Goal: Complete application form

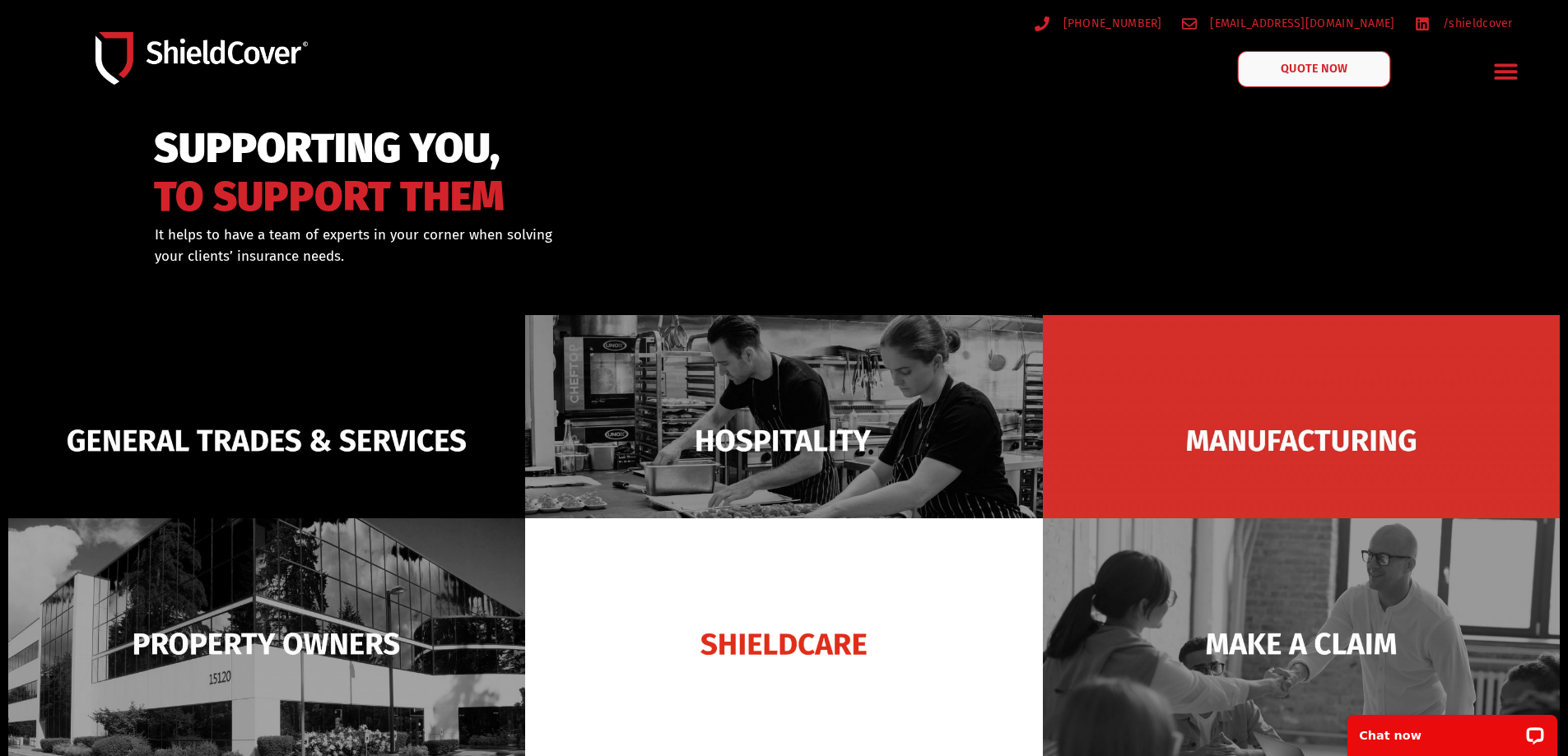
click at [1310, 70] on span "QUOTE NOW" at bounding box center [1313, 69] width 66 height 11
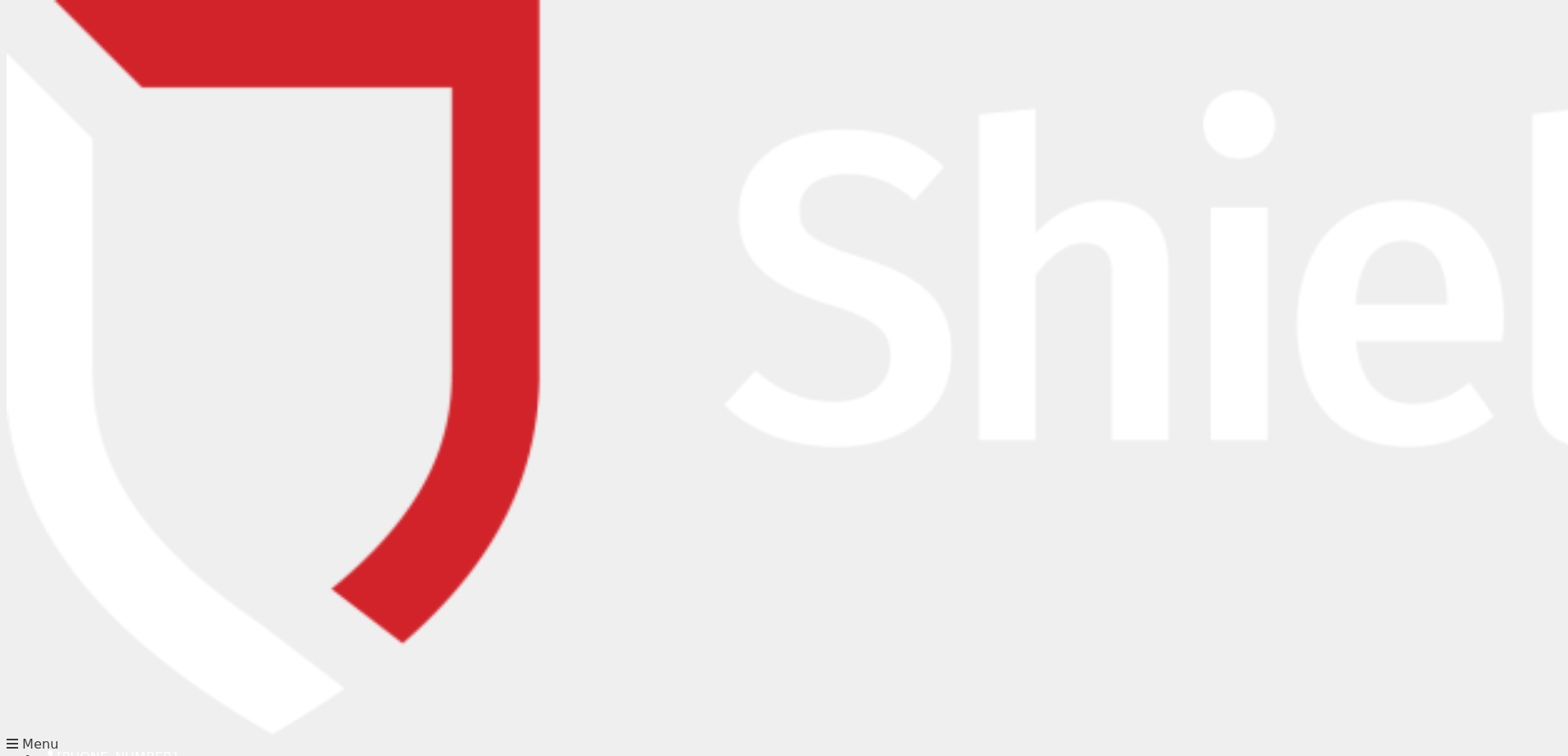
type input "[PERSON_NAME]"
type input "1300826850"
click at [555, 368] on input "email" at bounding box center [649, 367] width 298 height 33
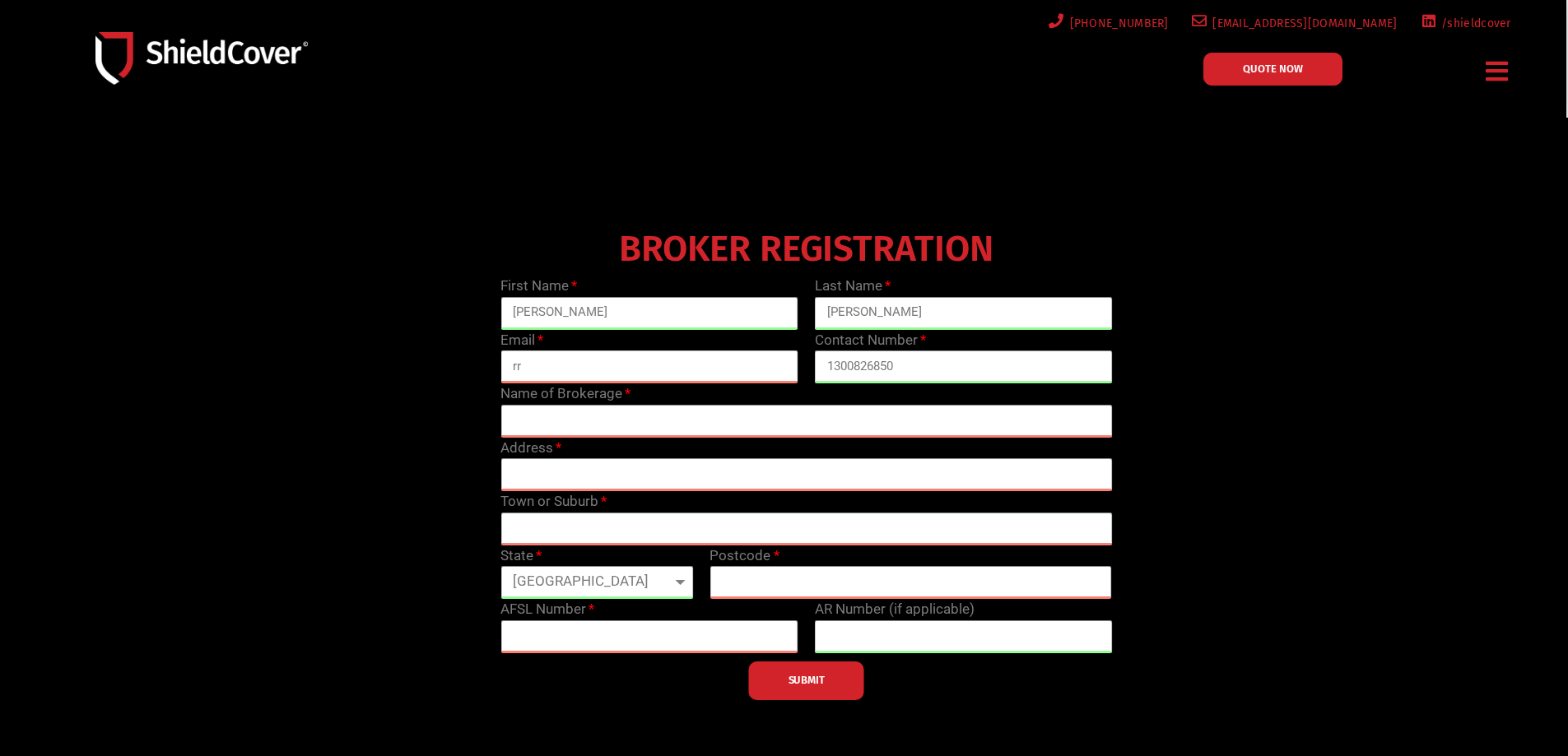
type input "[EMAIL_ADDRESS][DOMAIN_NAME]"
click at [602, 421] on input "text" at bounding box center [806, 421] width 612 height 33
type input "A"
type input "[PERSON_NAME] Insurance"
click at [602, 464] on input "text" at bounding box center [806, 475] width 612 height 33
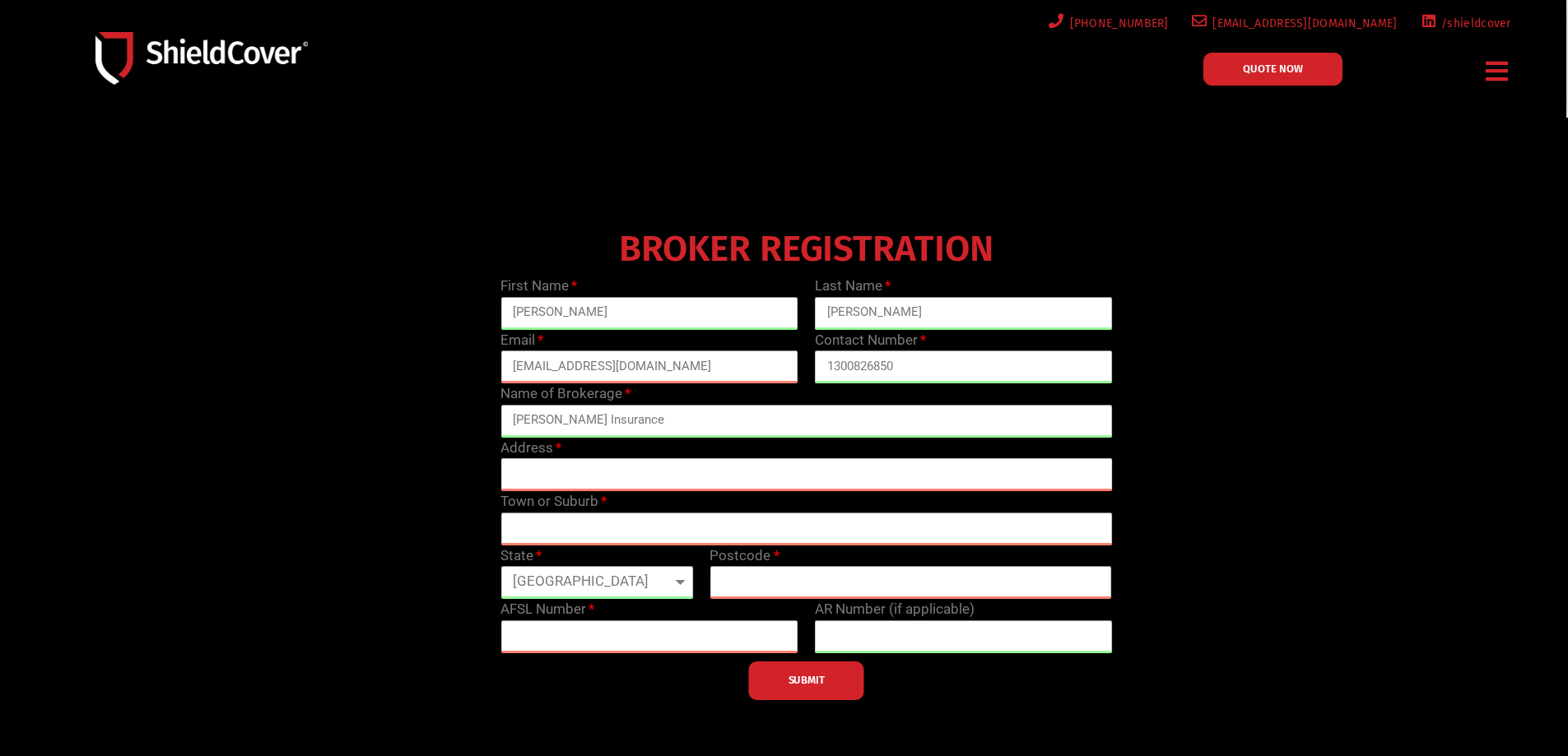
type input "[STREET_ADDRESS]"
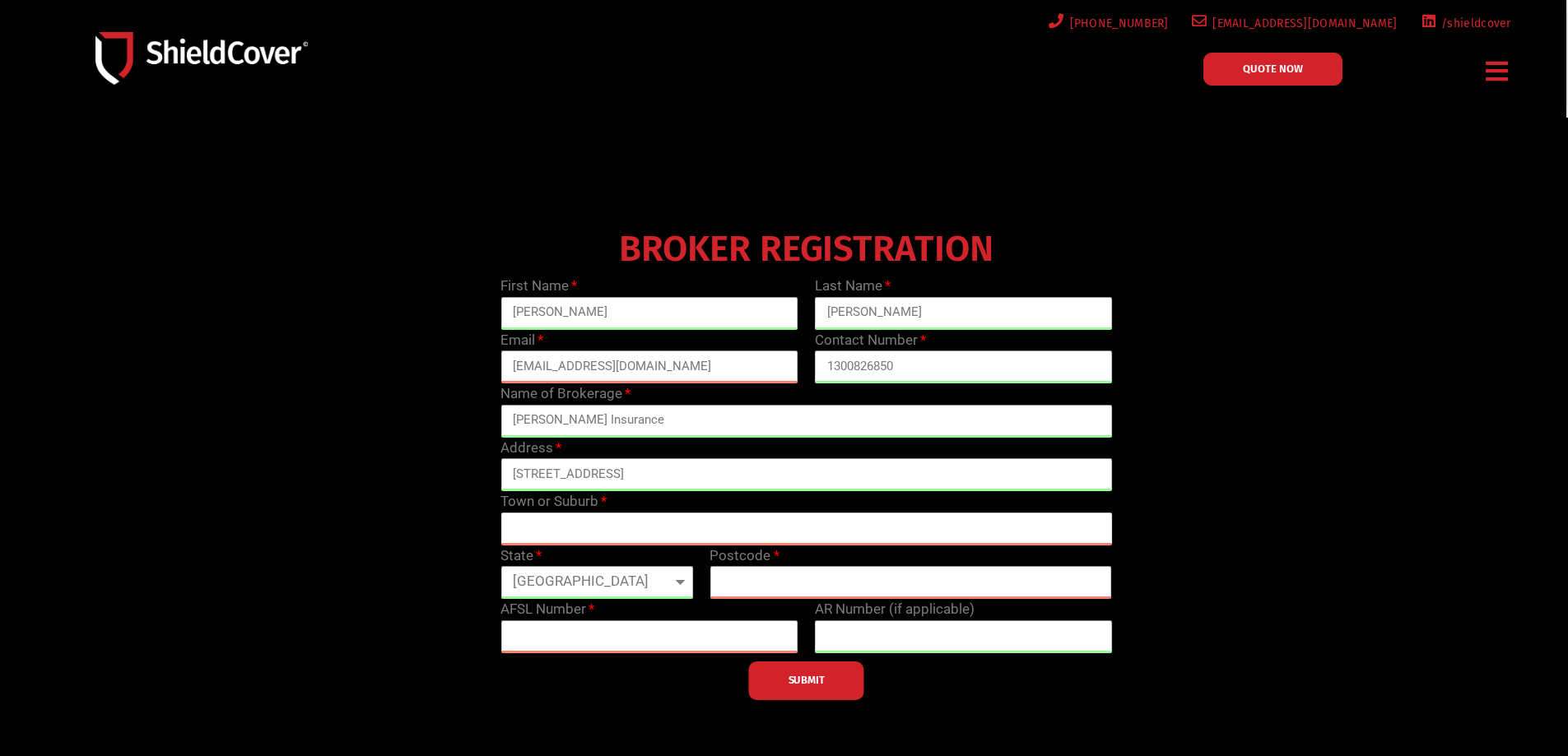
type input "NEDLANDS"
select select "WA"
type input "6009"
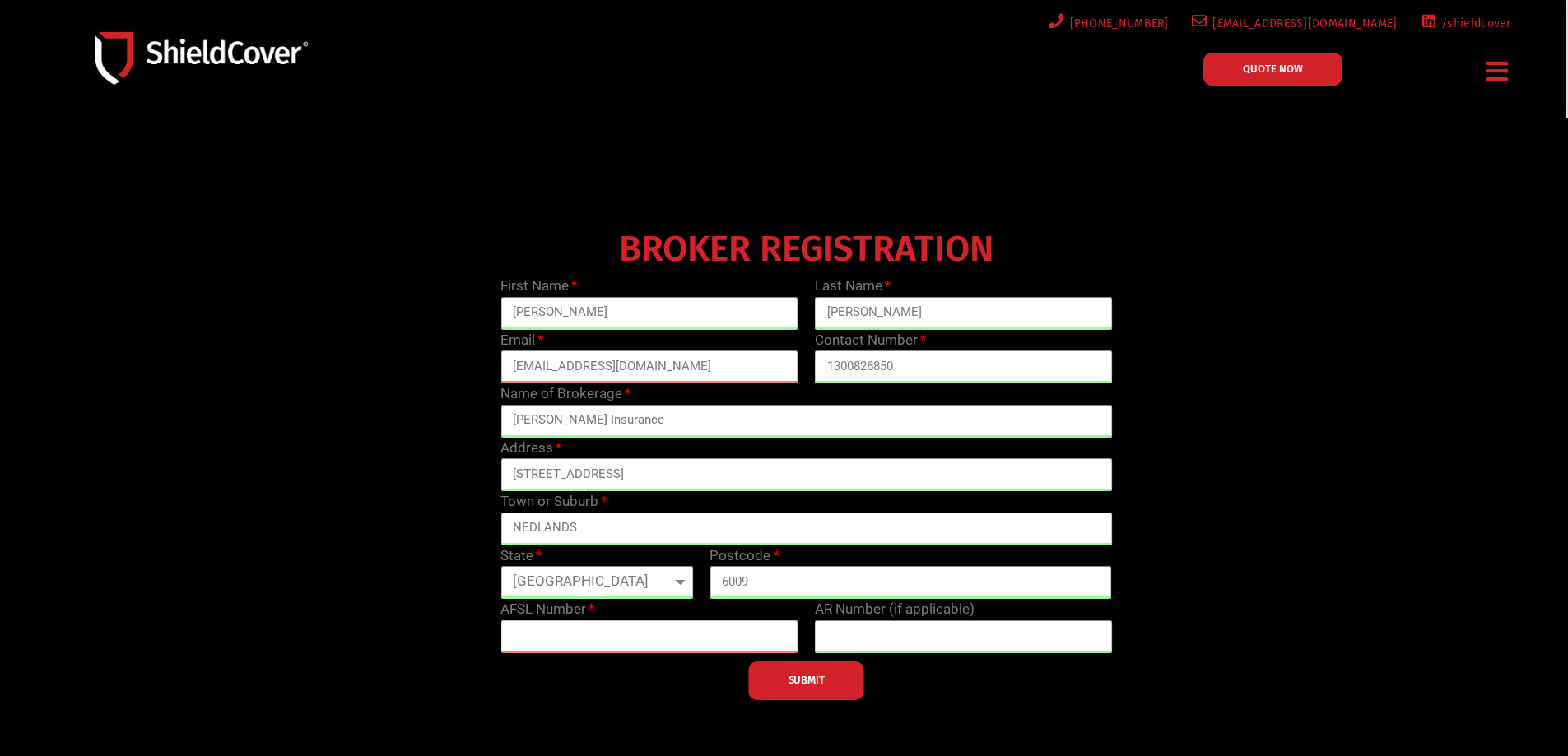
click at [534, 641] on input "text" at bounding box center [649, 636] width 298 height 33
paste input "418512"
type input "418512"
click at [802, 678] on span "SUBMIT" at bounding box center [806, 679] width 36 height 3
